Goal: Learn about a topic

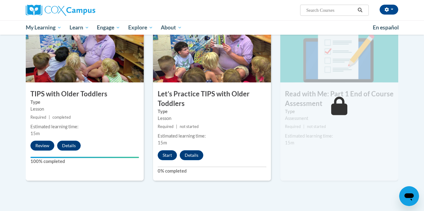
scroll to position [643, 0]
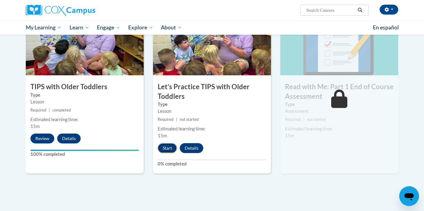
click at [172, 151] on button "Start" at bounding box center [167, 148] width 19 height 10
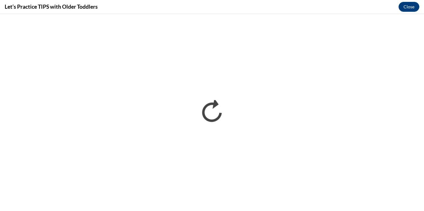
scroll to position [0, 0]
